Goal: Task Accomplishment & Management: Complete application form

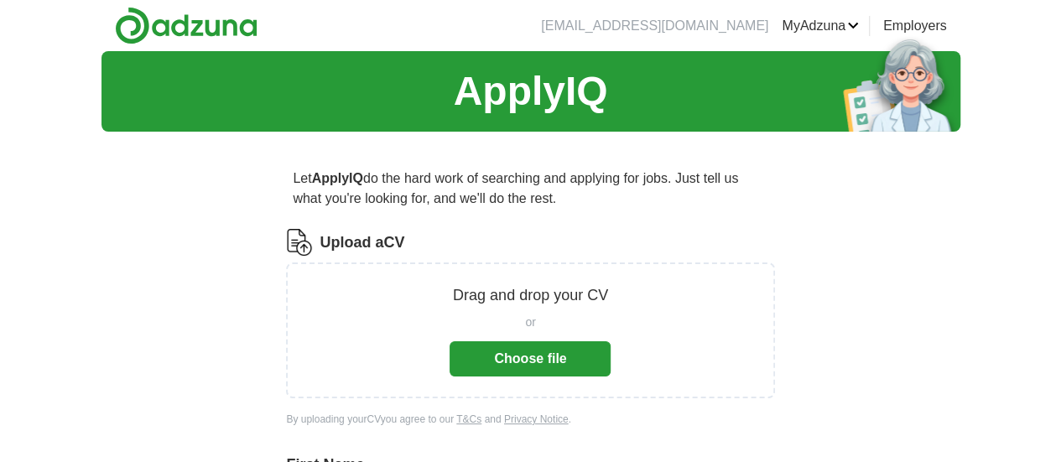
click at [507, 356] on button "Choose file" at bounding box center [530, 358] width 161 height 35
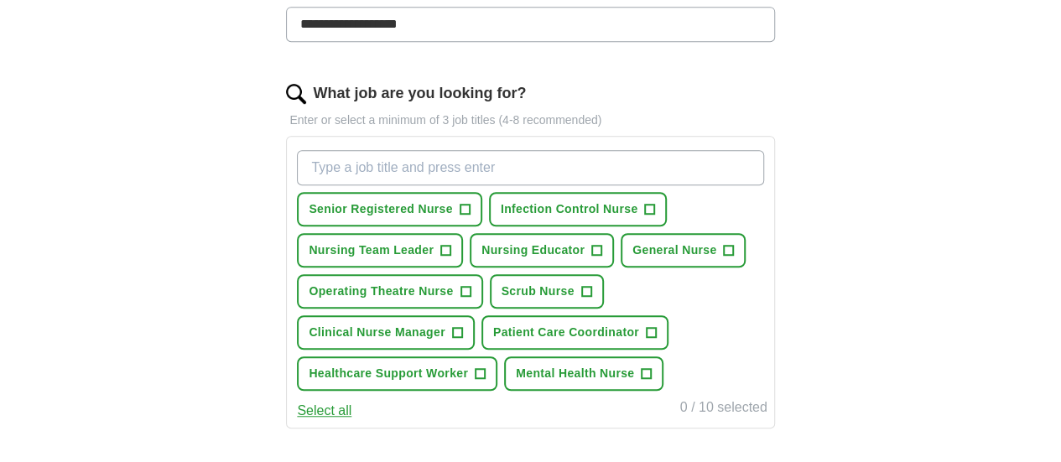
scroll to position [503, 0]
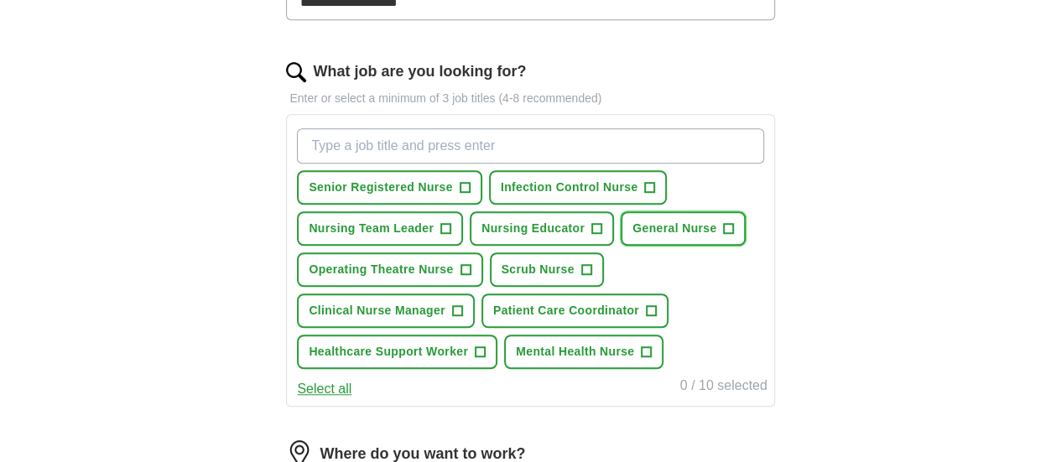
click at [621, 246] on button "General Nurse +" at bounding box center [683, 228] width 125 height 34
click at [502, 278] on span "Scrub Nurse" at bounding box center [538, 270] width 73 height 18
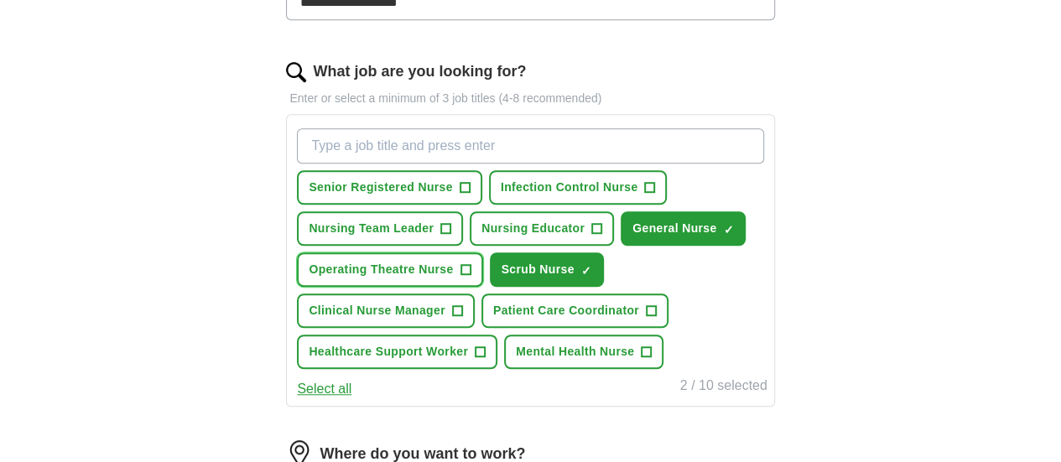
click at [453, 263] on span "Operating Theatre Nurse" at bounding box center [381, 270] width 144 height 18
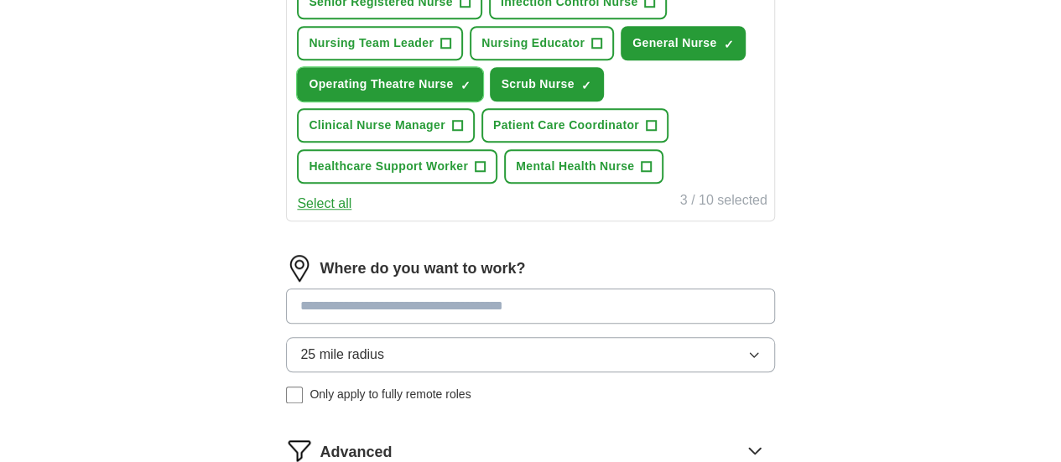
scroll to position [1007, 0]
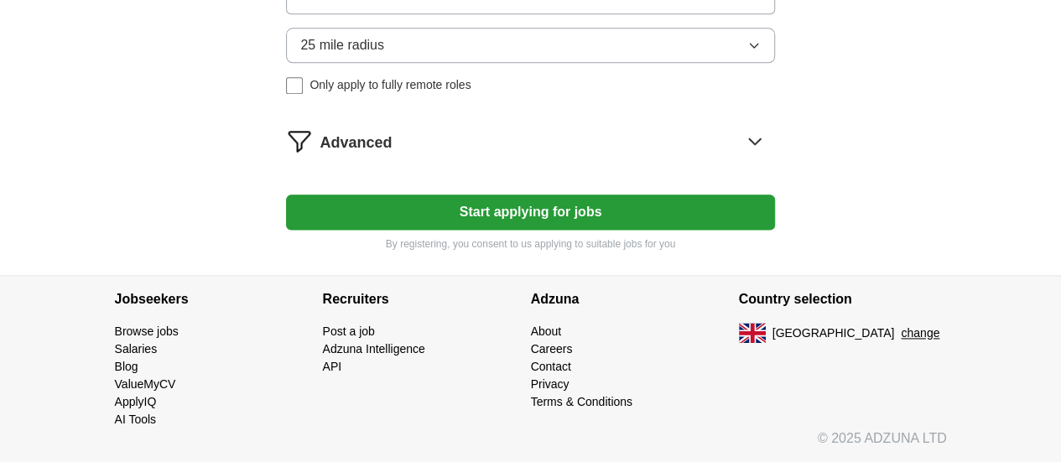
click at [544, 230] on button "Start applying for jobs" at bounding box center [530, 212] width 488 height 35
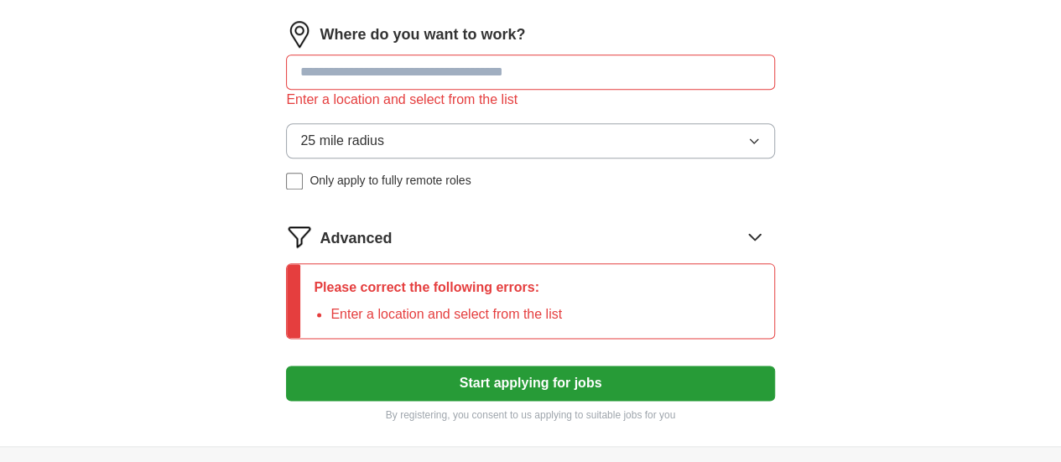
scroll to position [839, 0]
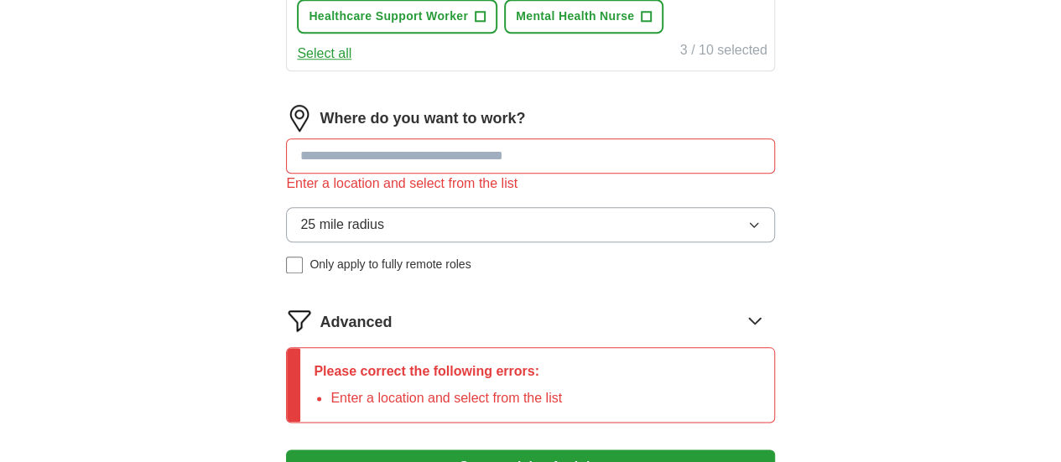
click at [445, 174] on input at bounding box center [530, 155] width 488 height 35
click at [414, 174] on input at bounding box center [530, 155] width 488 height 35
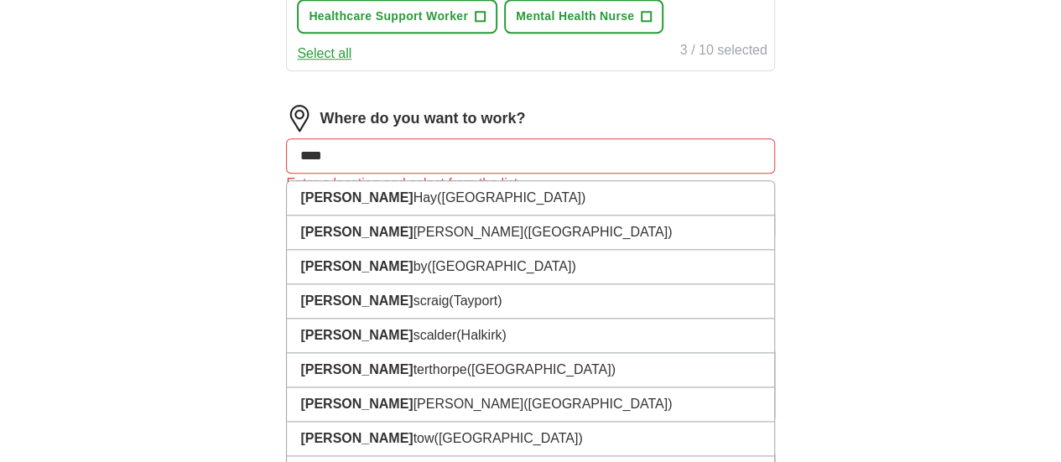
type input "*****"
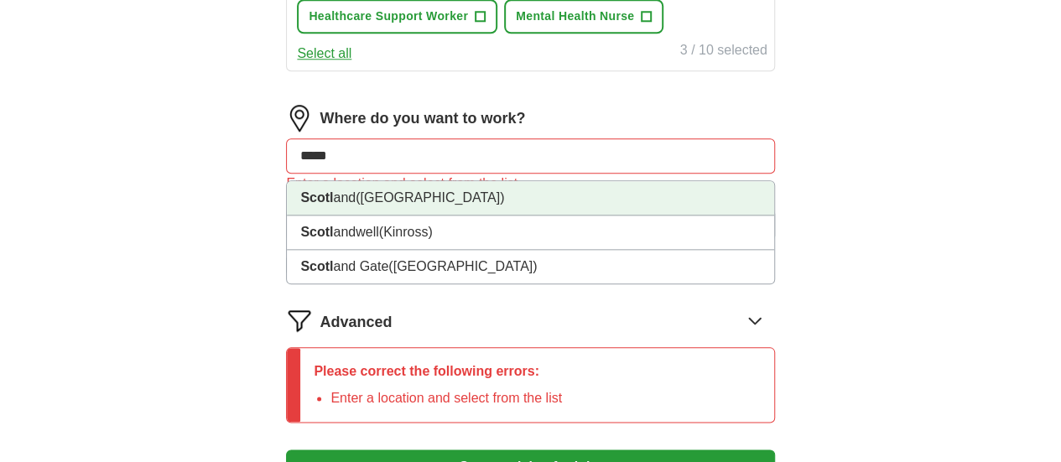
click at [453, 216] on li "Scotl and ([GEOGRAPHIC_DATA])" at bounding box center [530, 198] width 487 height 34
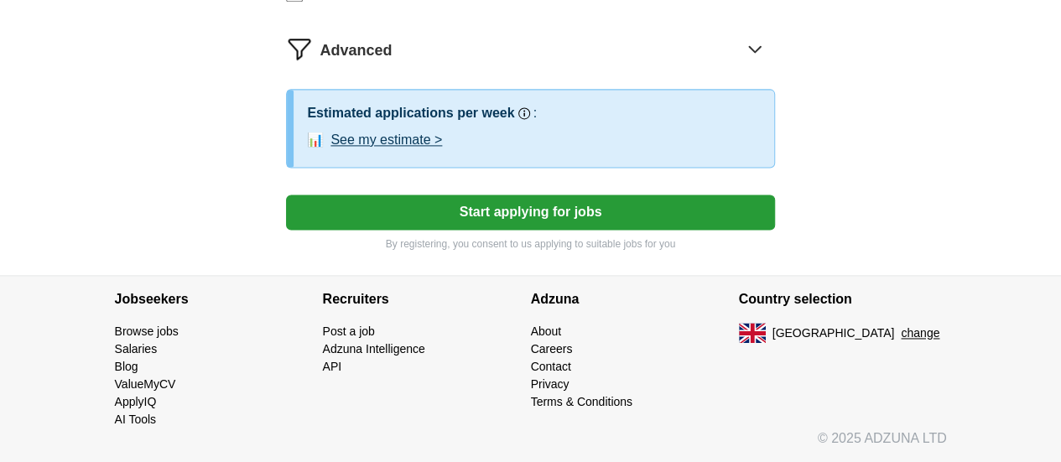
click at [593, 204] on button "Start applying for jobs" at bounding box center [530, 212] width 488 height 35
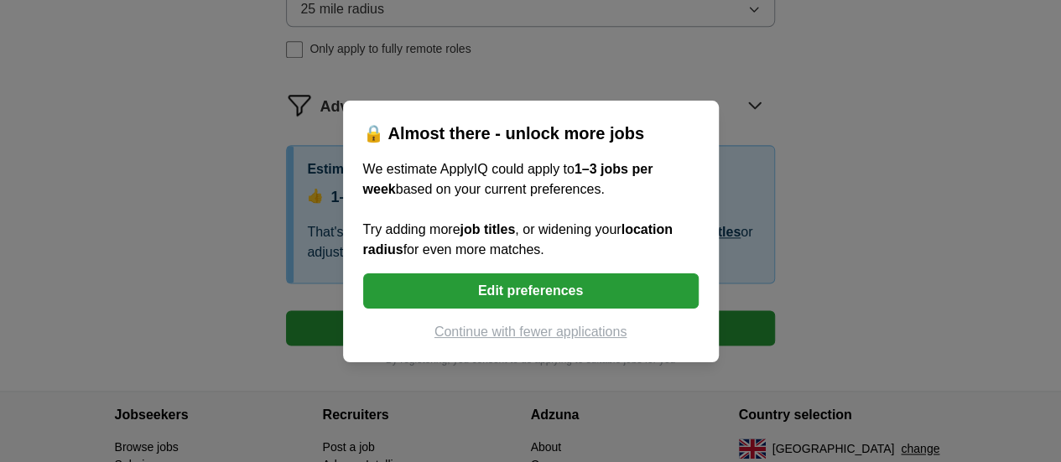
scroll to position [1139, 0]
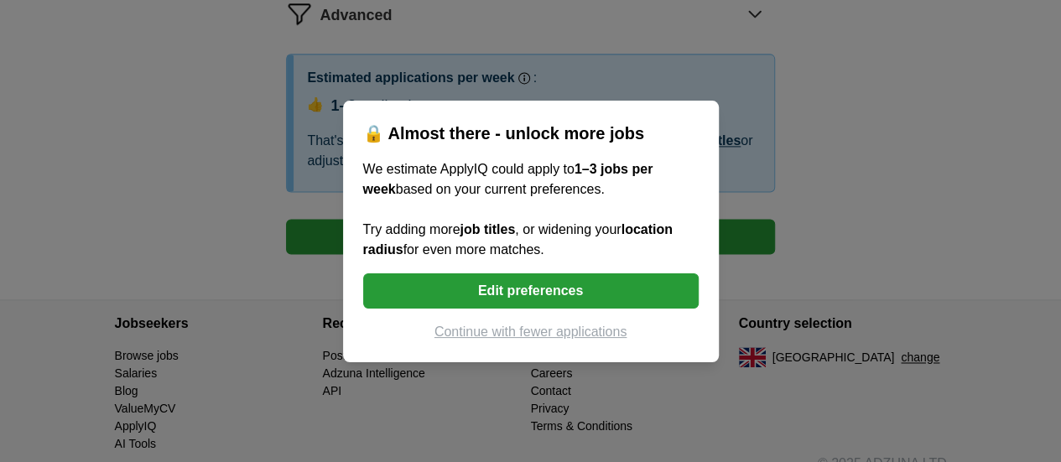
click at [550, 279] on button "Edit preferences" at bounding box center [531, 290] width 336 height 35
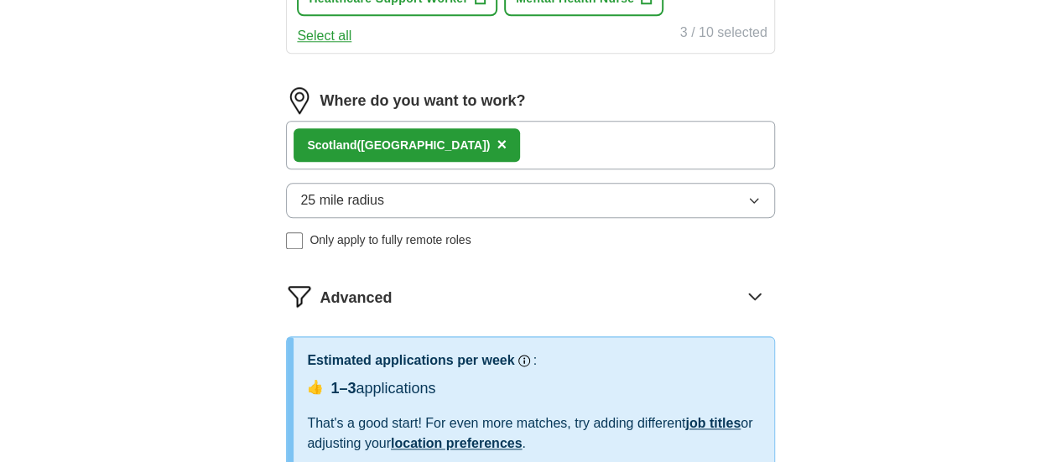
scroll to position [923, 0]
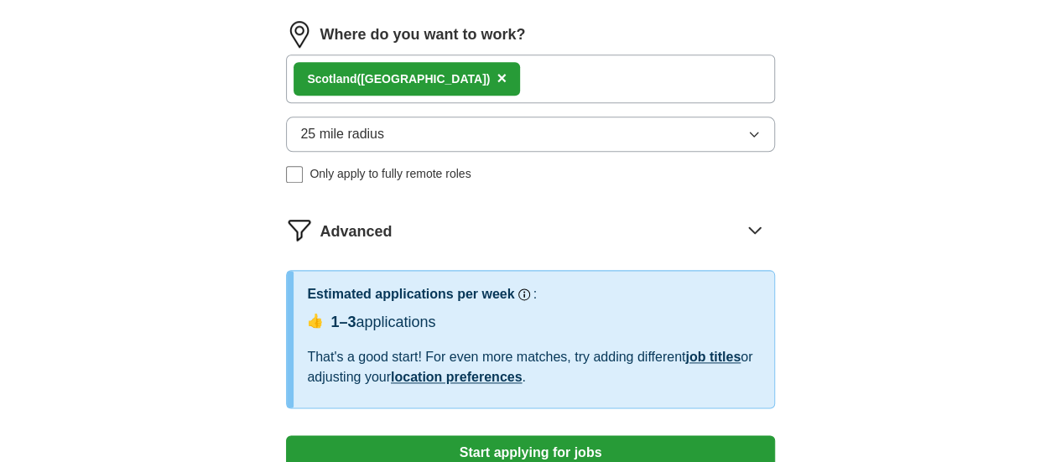
click at [638, 152] on button "25 mile radius" at bounding box center [530, 134] width 488 height 35
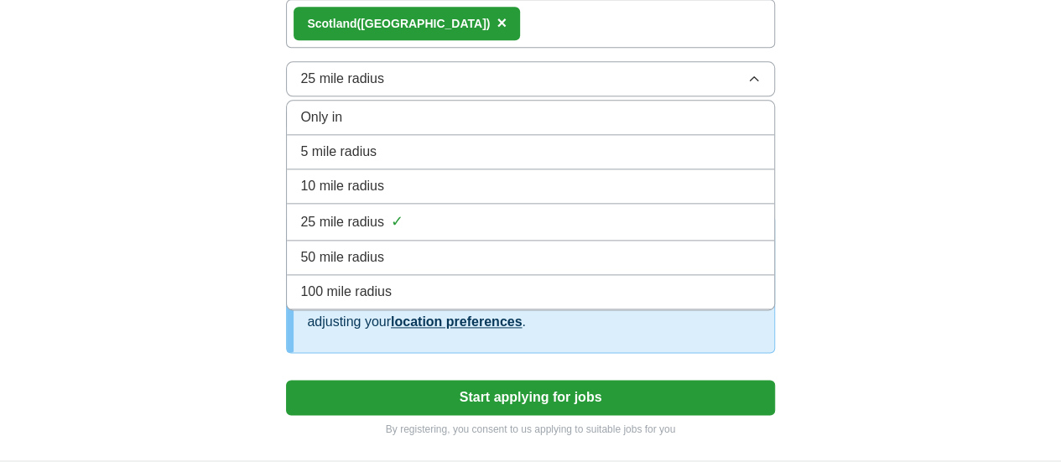
scroll to position [779, 0]
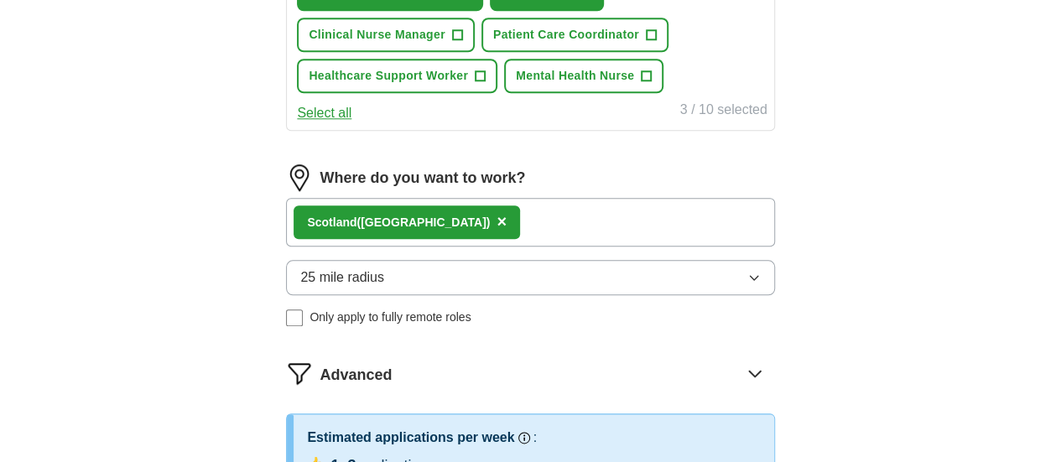
click at [495, 247] on div "Scotl and ([GEOGRAPHIC_DATA]) ×" at bounding box center [530, 222] width 488 height 49
click at [478, 247] on div "Scotl and ([GEOGRAPHIC_DATA]) ×" at bounding box center [530, 222] width 488 height 49
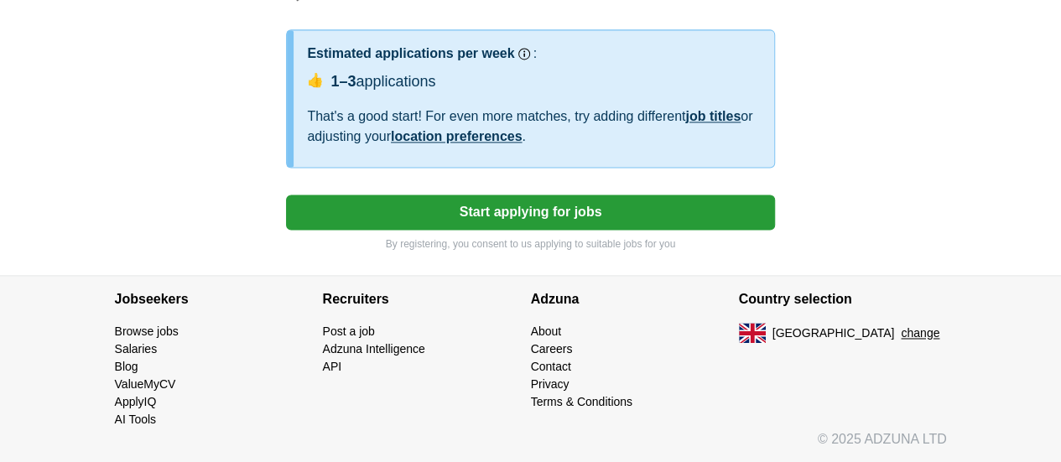
click at [621, 221] on button "Start applying for jobs" at bounding box center [530, 212] width 488 height 35
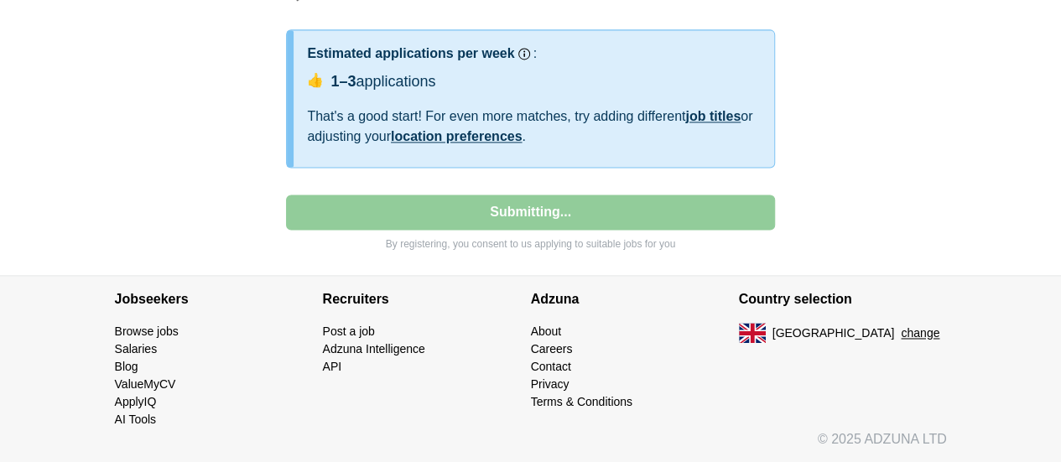
select select "**"
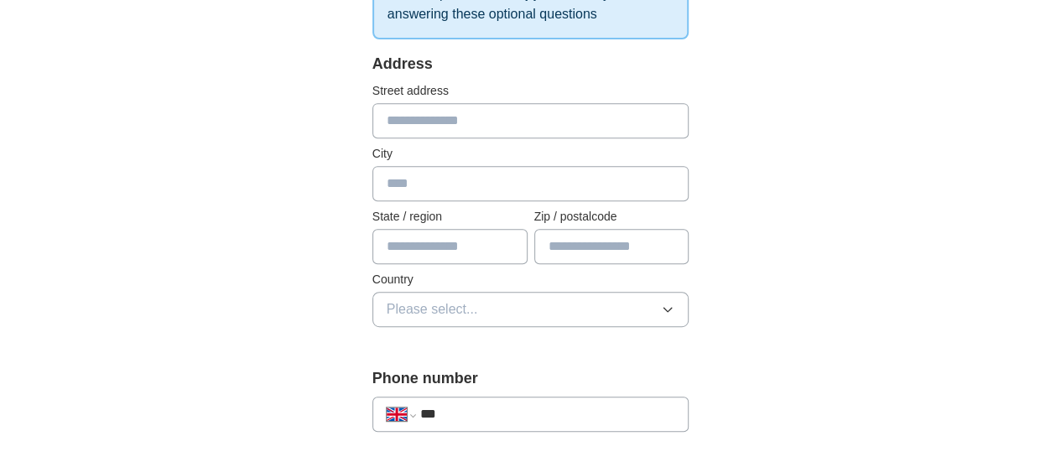
scroll to position [336, 0]
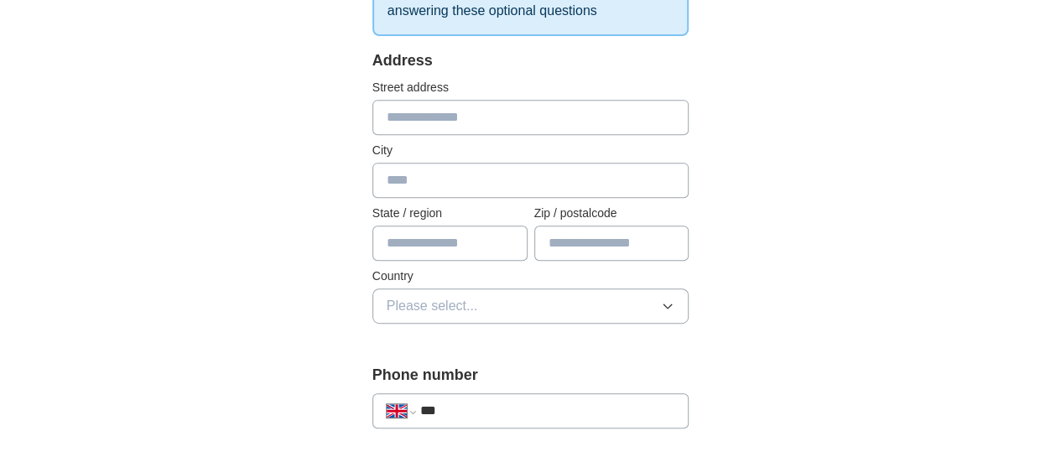
click at [423, 111] on input "text" at bounding box center [530, 117] width 317 height 35
type input "**********"
type input "*********"
type input "**********"
type input "********"
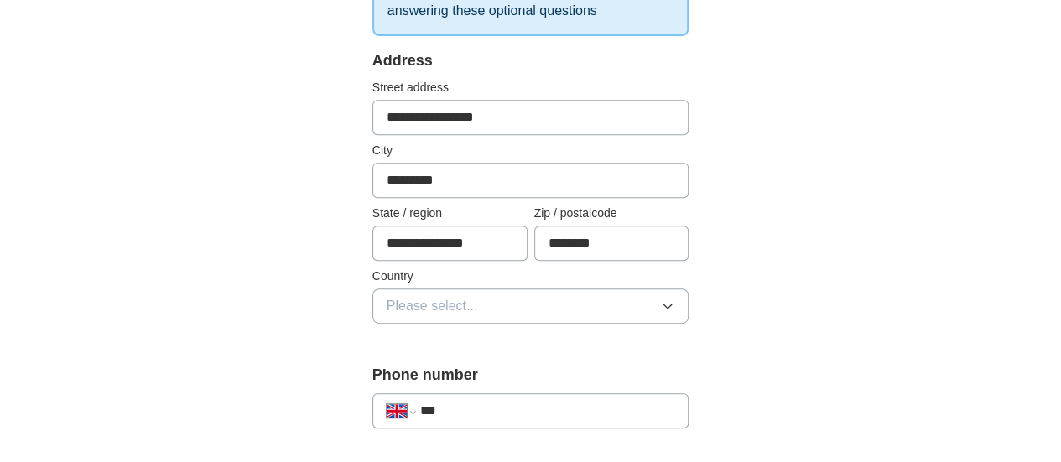
scroll to position [419, 0]
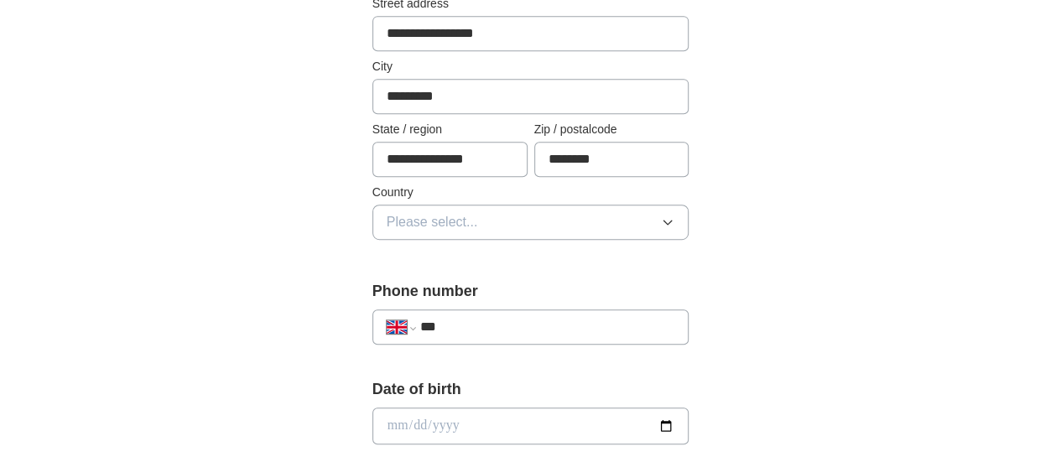
click at [483, 215] on button "Please select..." at bounding box center [530, 222] width 317 height 35
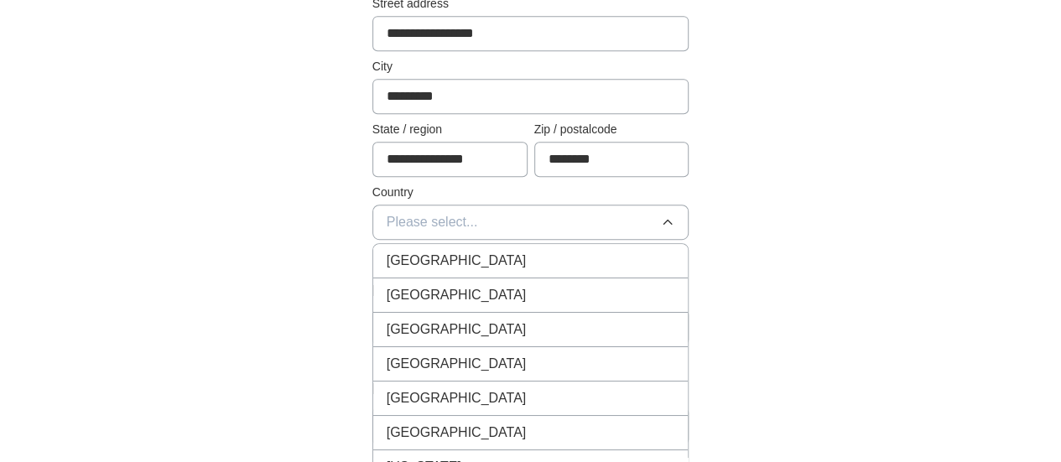
click at [435, 252] on span "[GEOGRAPHIC_DATA]" at bounding box center [457, 261] width 140 height 20
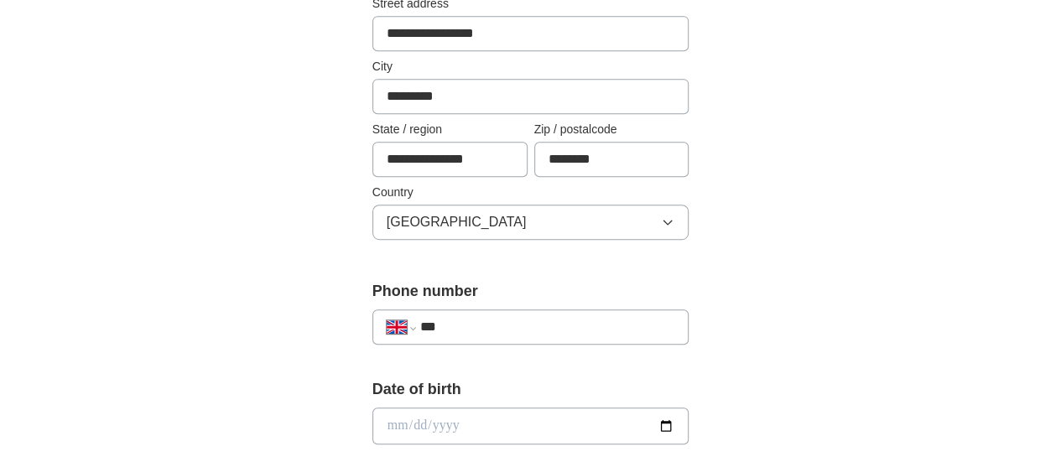
scroll to position [587, 0]
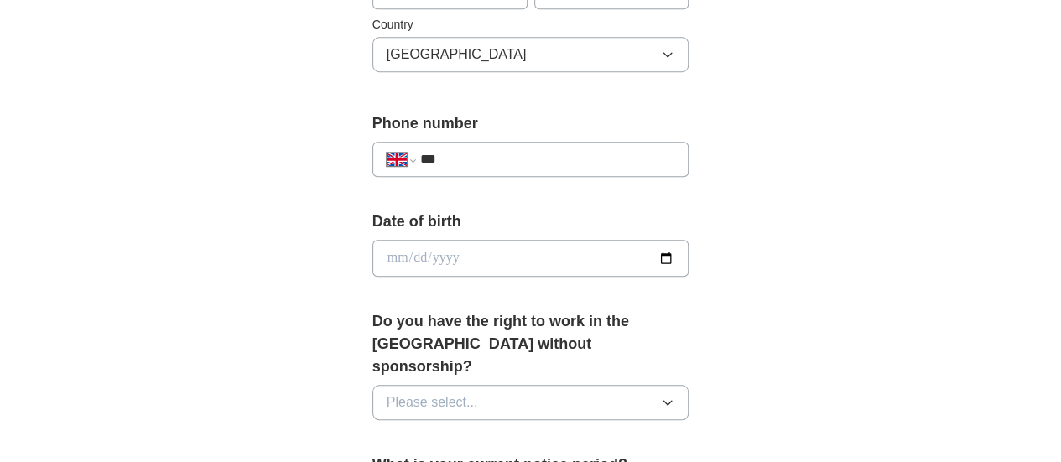
click at [488, 160] on input "***" at bounding box center [547, 159] width 255 height 20
type input "**********"
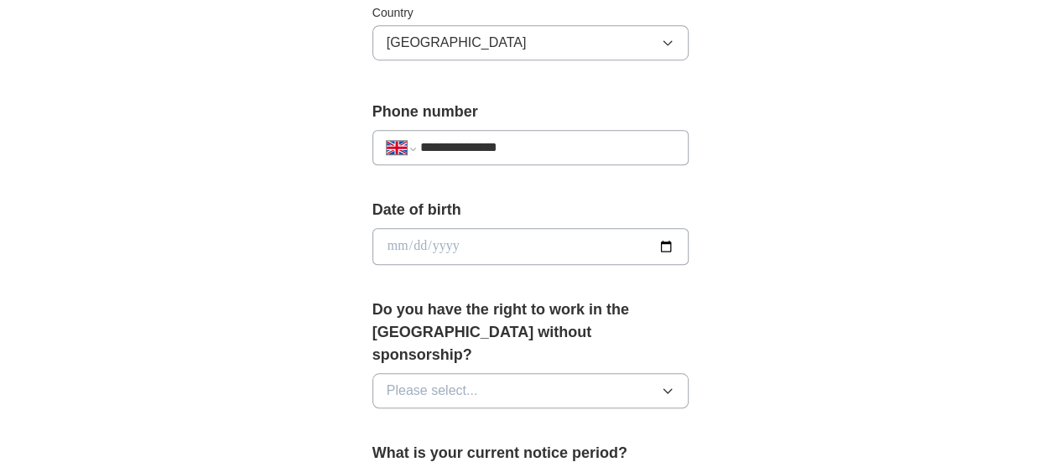
scroll to position [671, 0]
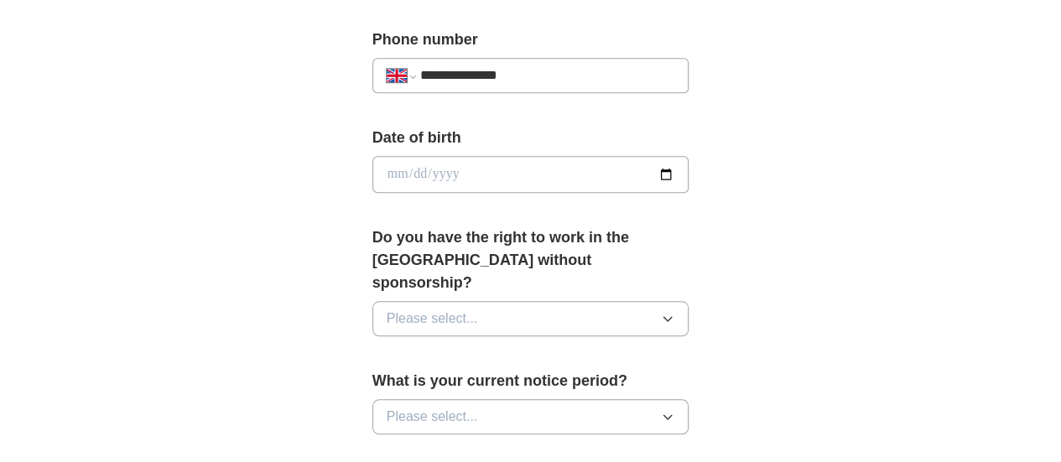
click at [372, 173] on input "date" at bounding box center [530, 174] width 317 height 37
type input "**********"
click at [439, 301] on button "Please select..." at bounding box center [530, 318] width 317 height 35
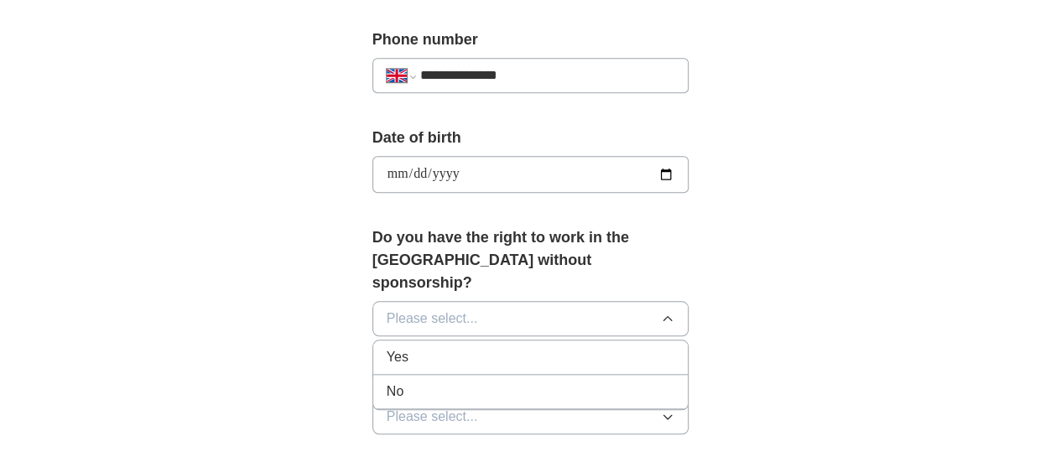
drag, startPoint x: 377, startPoint y: 365, endPoint x: 404, endPoint y: 335, distance: 41.0
click at [387, 382] on div "No" at bounding box center [531, 392] width 289 height 20
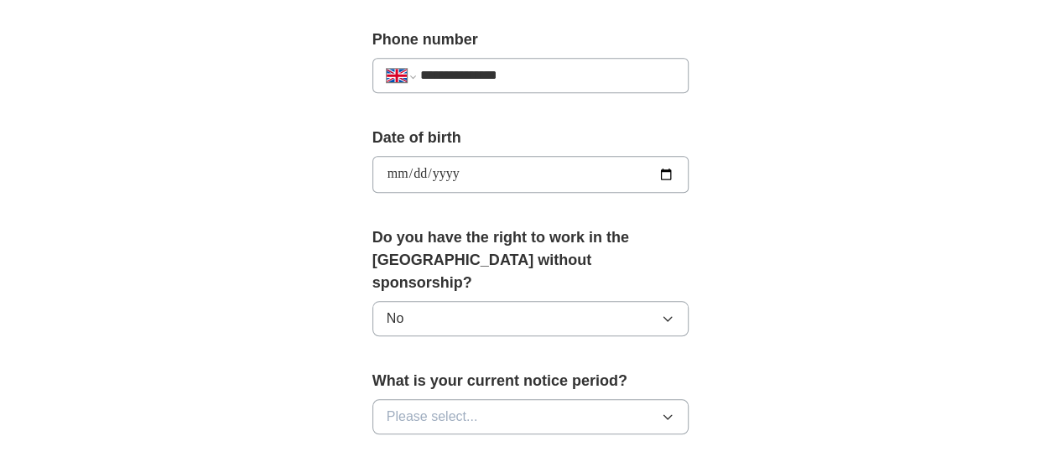
scroll to position [839, 0]
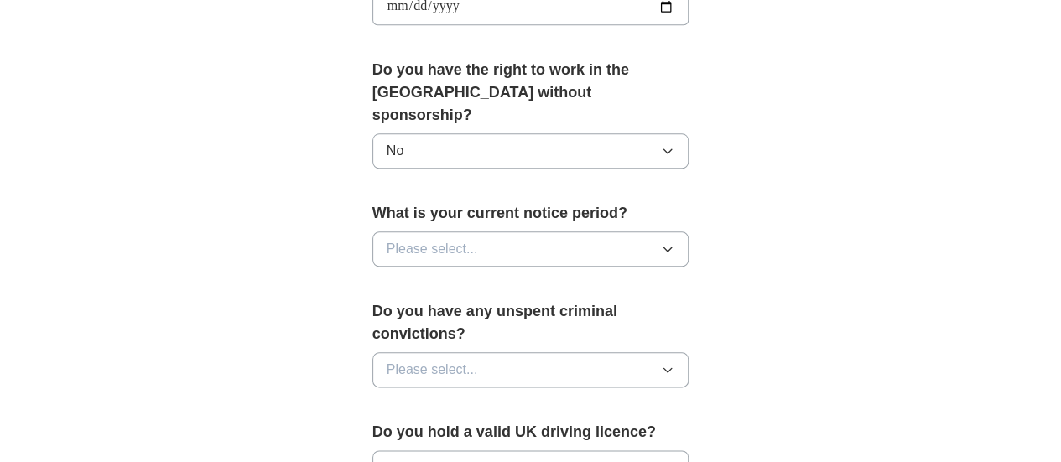
drag, startPoint x: 450, startPoint y: 221, endPoint x: 426, endPoint y: 223, distance: 23.6
click at [449, 232] on button "Please select..." at bounding box center [530, 249] width 317 height 35
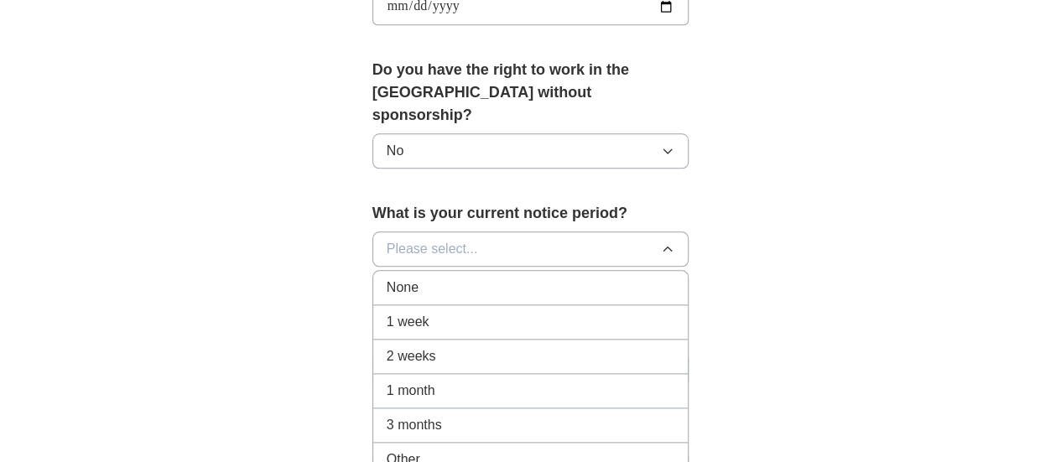
click at [387, 381] on span "1 month" at bounding box center [411, 391] width 49 height 20
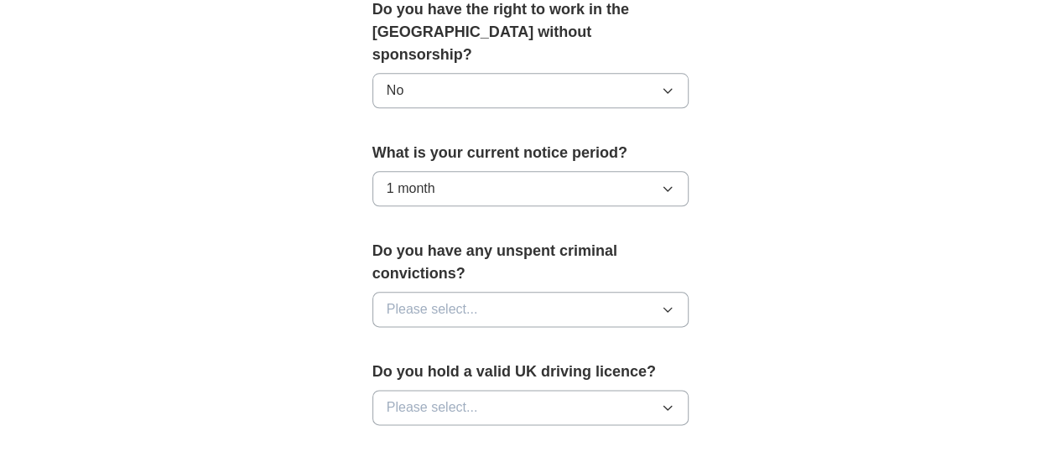
scroll to position [923, 0]
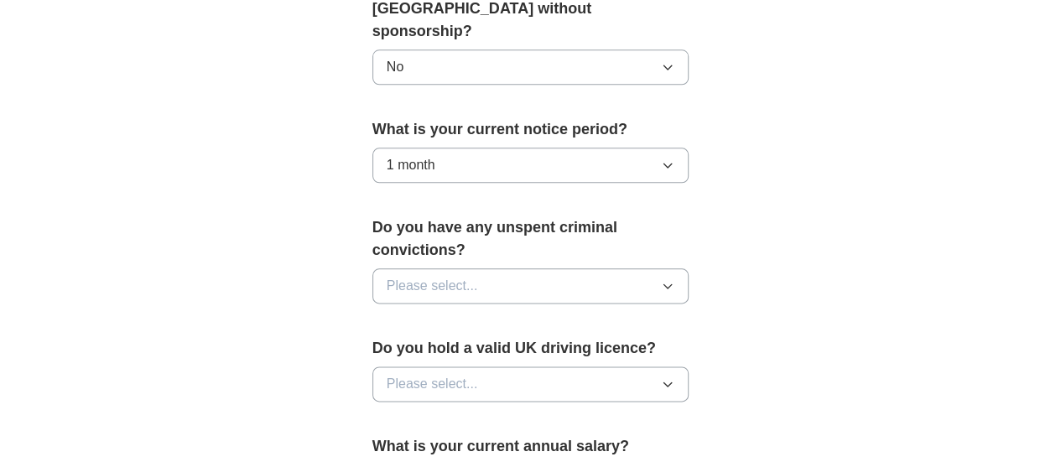
click at [507, 268] on button "Please select..." at bounding box center [530, 285] width 317 height 35
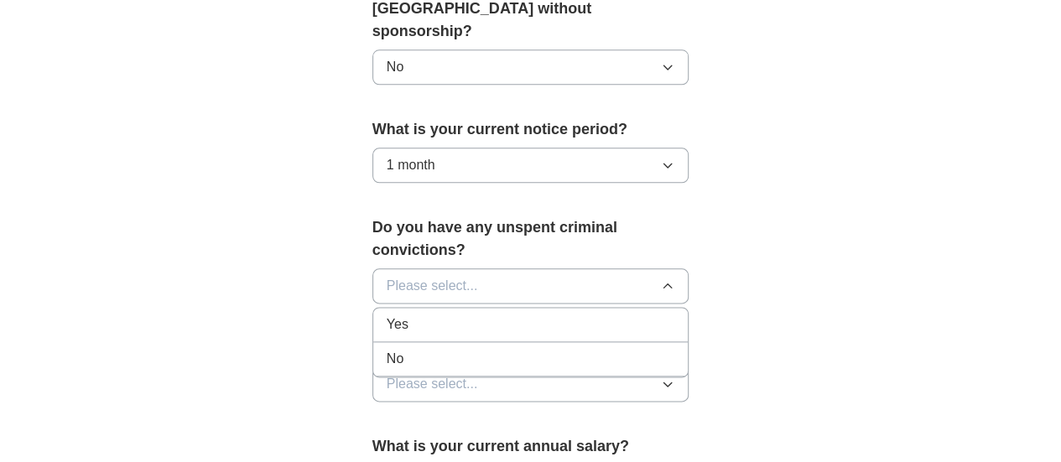
drag, startPoint x: 380, startPoint y: 309, endPoint x: 416, endPoint y: 301, distance: 36.9
click at [387, 349] on div "No" at bounding box center [531, 359] width 289 height 20
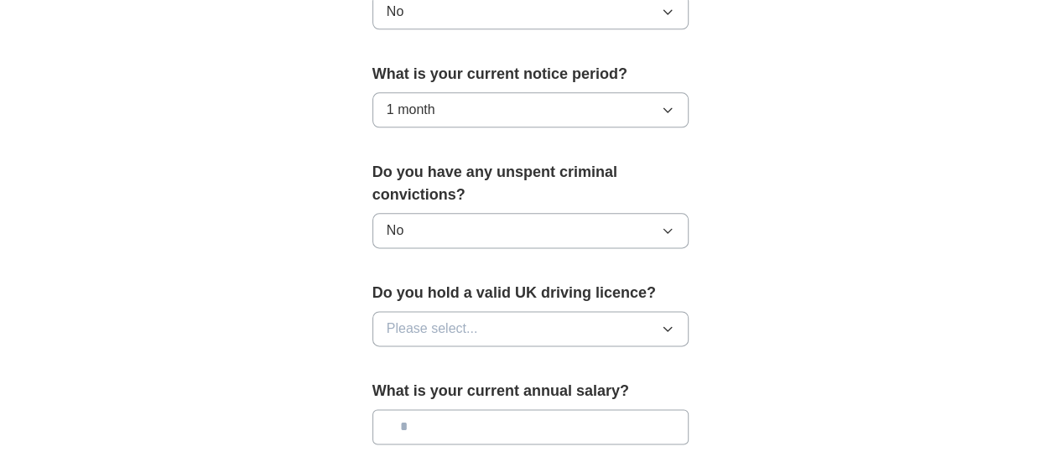
scroll to position [1091, 0]
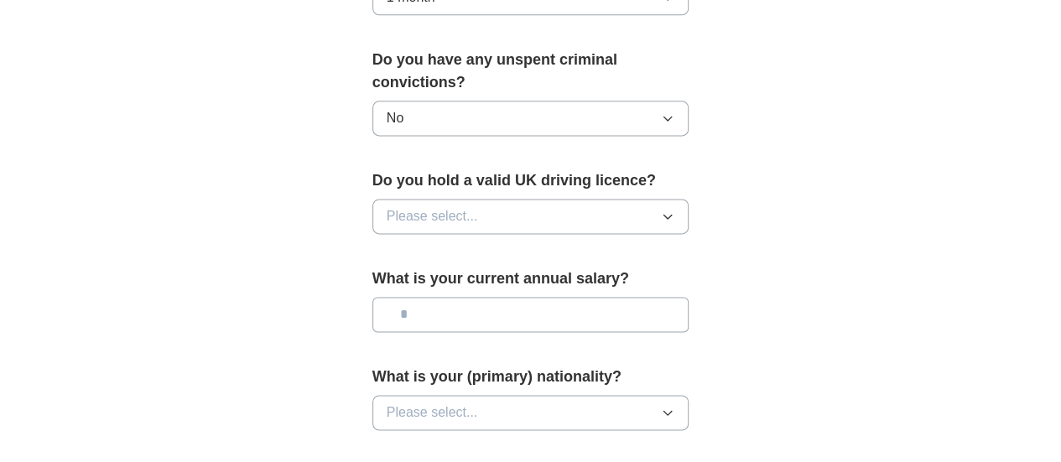
click at [404, 206] on span "Please select..." at bounding box center [432, 216] width 91 height 20
drag, startPoint x: 384, startPoint y: 246, endPoint x: 487, endPoint y: 240, distance: 102.5
click at [388, 279] on div "No" at bounding box center [531, 289] width 289 height 20
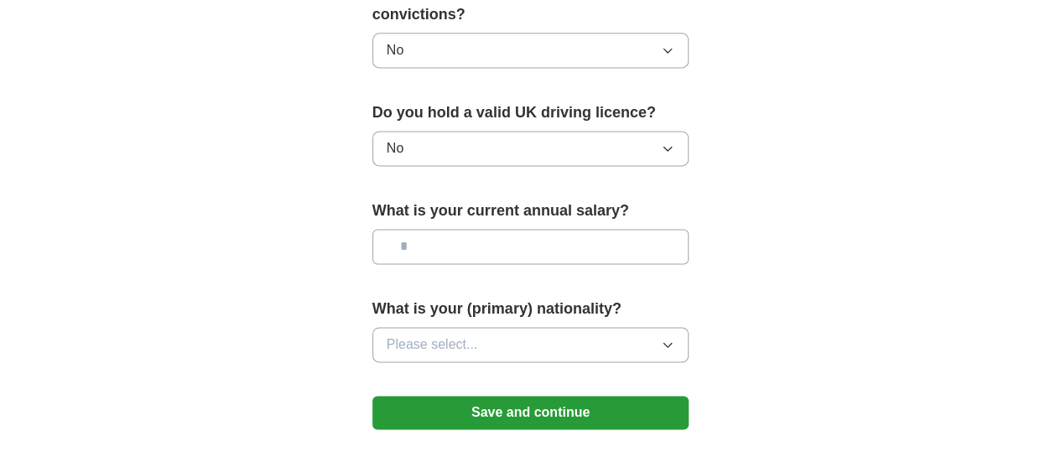
scroll to position [1174, 0]
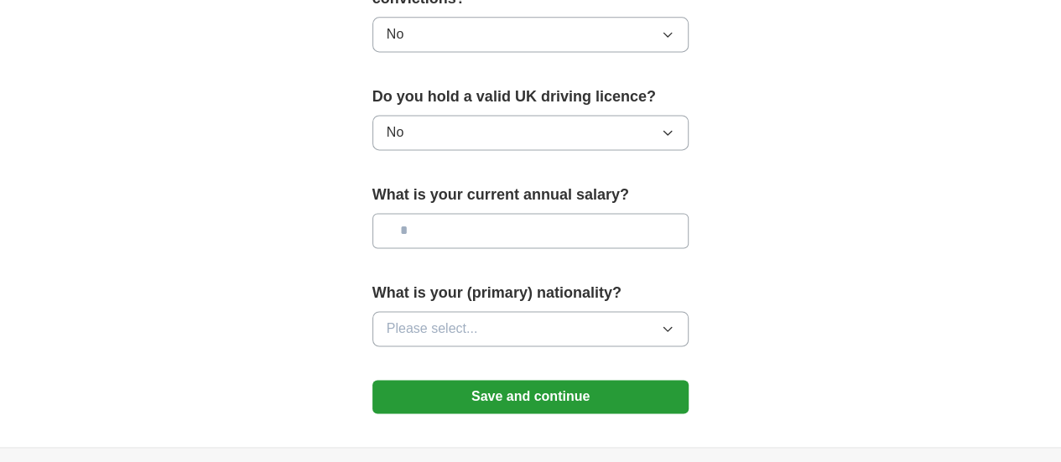
click at [448, 213] on input "text" at bounding box center [530, 230] width 317 height 35
click at [372, 213] on input "text" at bounding box center [530, 230] width 317 height 35
click at [383, 311] on button "Please select..." at bounding box center [530, 328] width 317 height 35
